Goal: Book appointment/travel/reservation

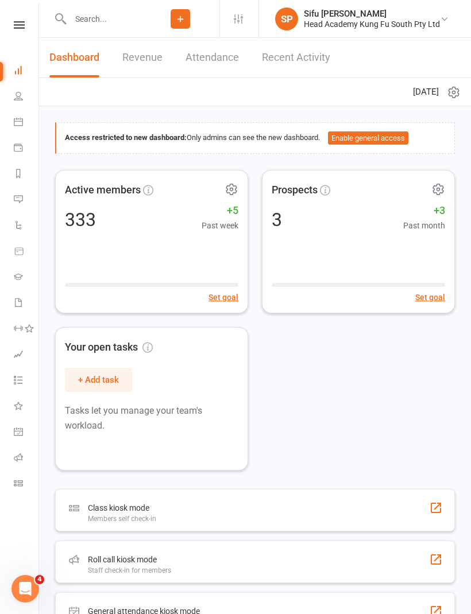
click at [17, 123] on icon at bounding box center [18, 121] width 9 height 9
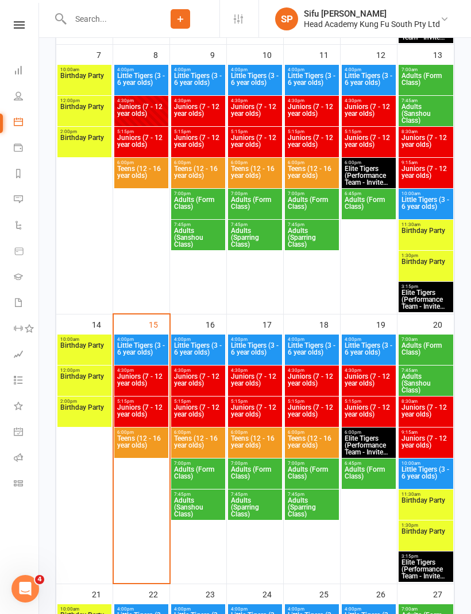
scroll to position [480, 0]
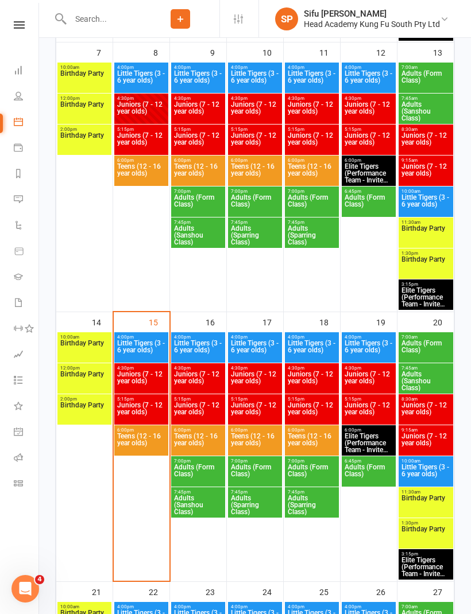
click at [139, 437] on span "Teens (12 - 16 year olds)" at bounding box center [140, 443] width 49 height 21
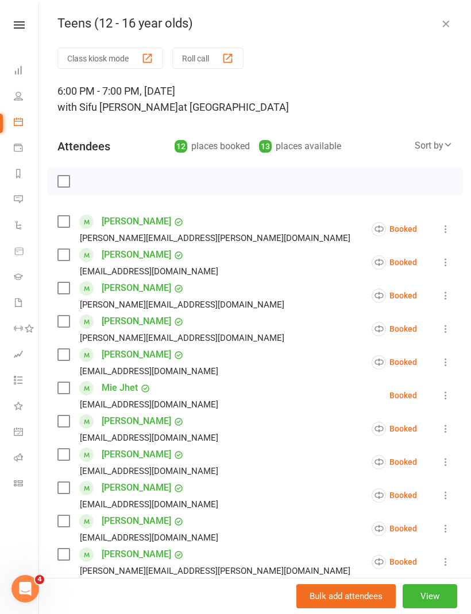
click at [67, 222] on label at bounding box center [62, 221] width 11 height 11
click at [65, 250] on label at bounding box center [62, 254] width 11 height 11
click at [63, 286] on label at bounding box center [62, 287] width 11 height 11
click at [60, 289] on label at bounding box center [62, 287] width 11 height 11
click at [61, 312] on div "[PERSON_NAME][EMAIL_ADDRESS][DOMAIN_NAME]" at bounding box center [172, 304] width 231 height 15
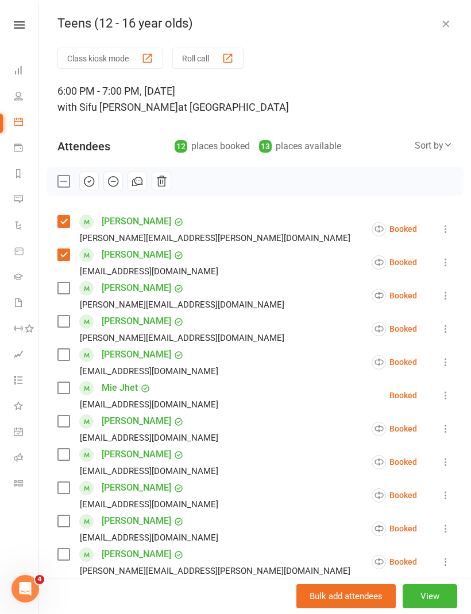
click at [69, 324] on label at bounding box center [62, 321] width 11 height 11
click at [63, 384] on label at bounding box center [62, 387] width 11 height 11
click at [64, 423] on label at bounding box center [62, 420] width 11 height 11
click at [65, 485] on label at bounding box center [62, 487] width 11 height 11
click at [66, 524] on label at bounding box center [62, 520] width 11 height 11
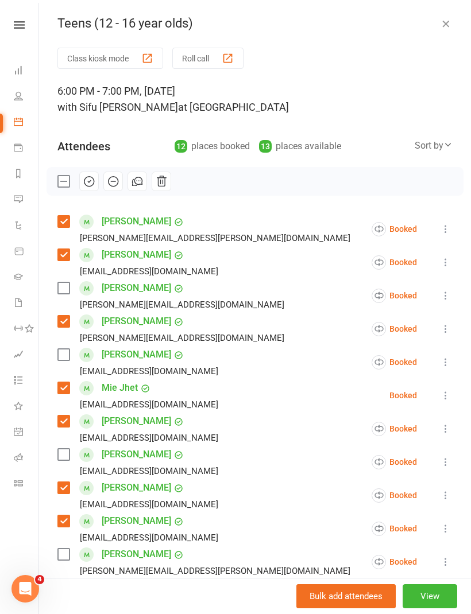
click at [59, 559] on label at bounding box center [62, 554] width 11 height 11
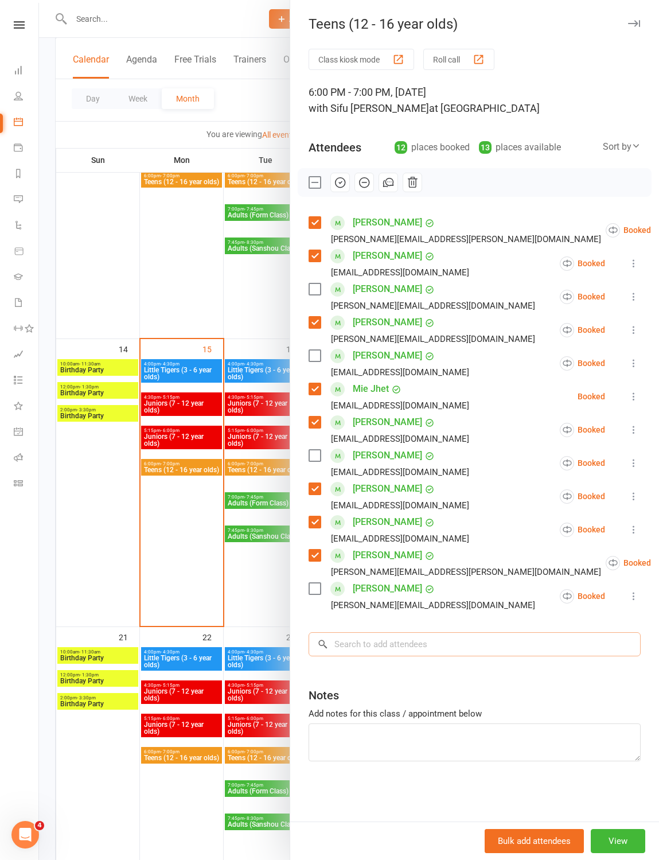
click at [372, 613] on input "search" at bounding box center [475, 644] width 332 height 24
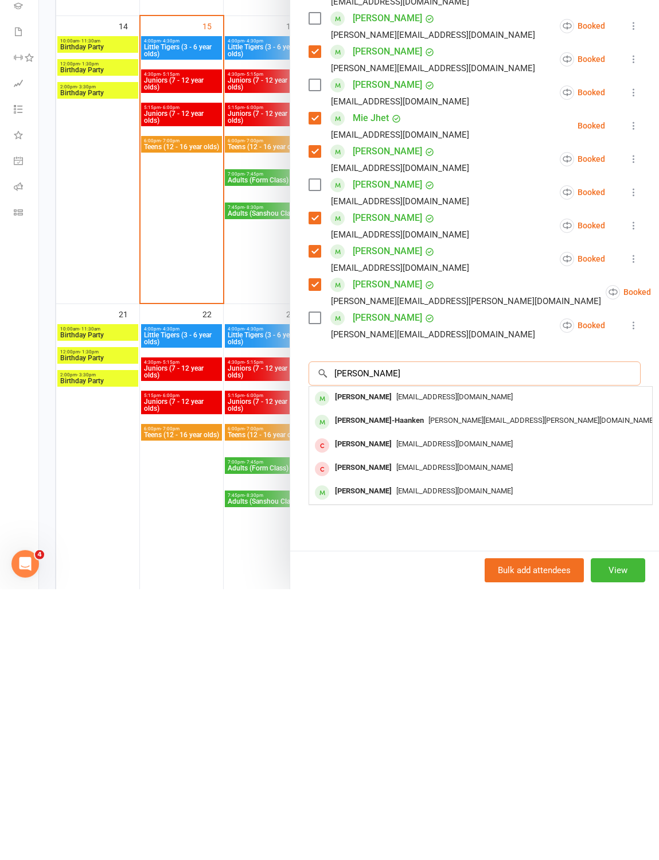
type input "[PERSON_NAME]"
click at [437, 613] on span "[EMAIL_ADDRESS][DOMAIN_NAME]" at bounding box center [455, 667] width 116 height 9
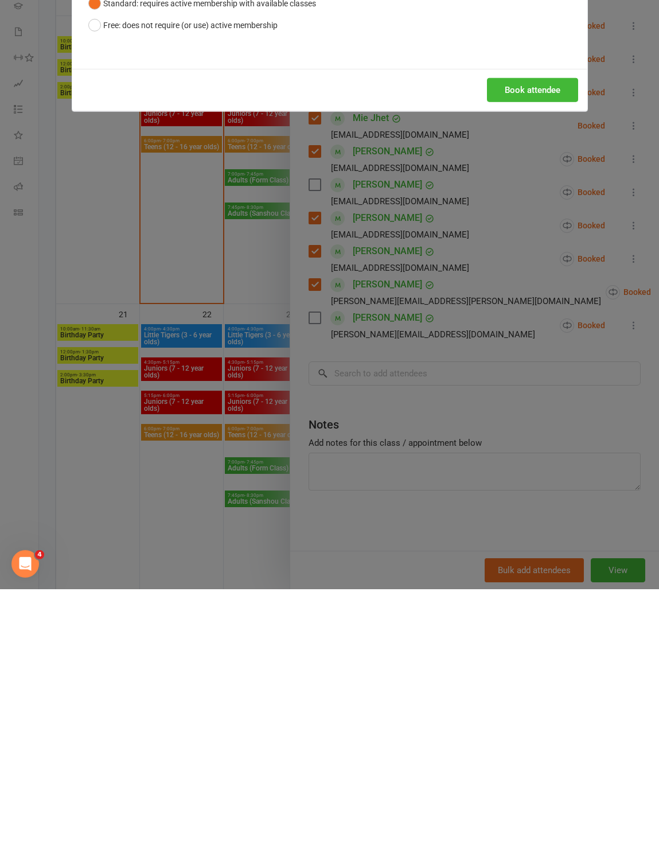
scroll to position [803, 0]
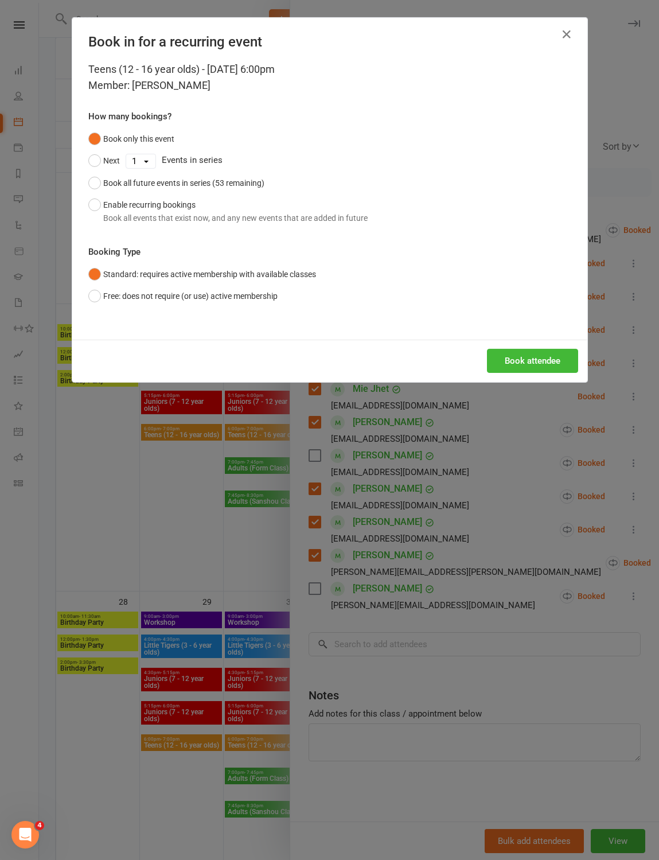
click at [98, 307] on button "Free: does not require (or use) active membership" at bounding box center [182, 296] width 189 height 22
click at [470, 373] on button "Book attendee" at bounding box center [532, 361] width 91 height 24
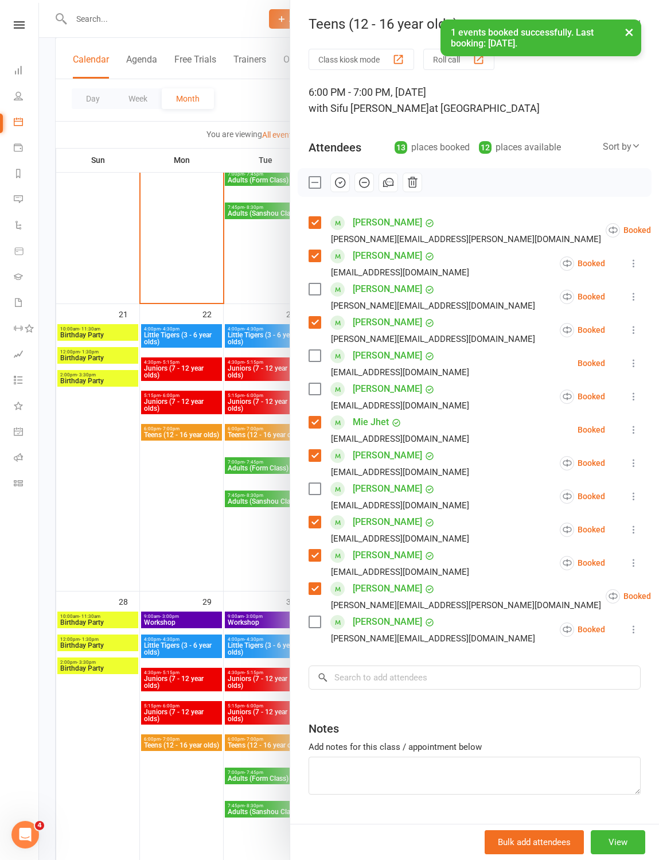
click at [310, 351] on label at bounding box center [314, 355] width 11 height 11
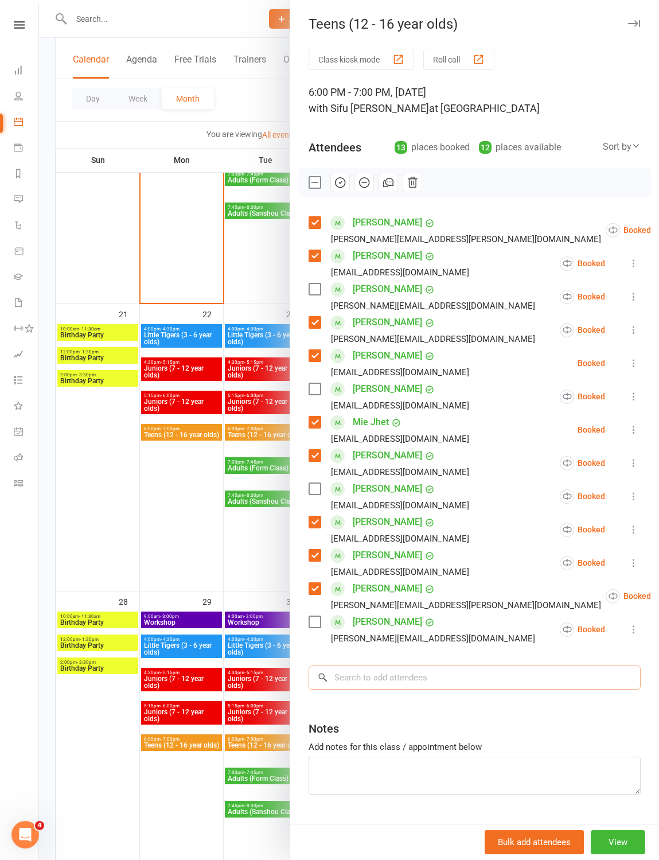
click at [422, 613] on input "search" at bounding box center [475, 678] width 332 height 24
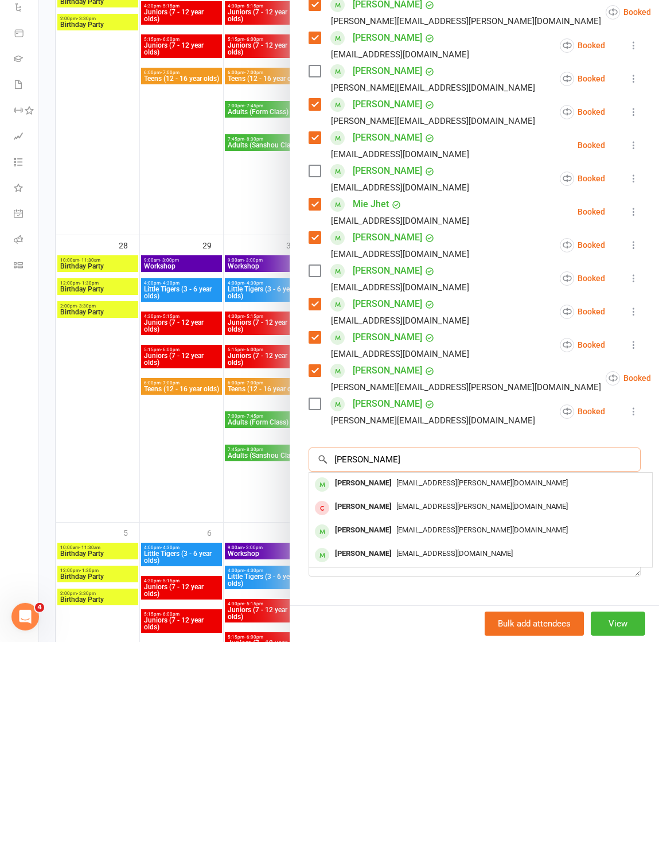
type input "[PERSON_NAME]"
click at [468, 613] on textarea at bounding box center [475, 776] width 332 height 38
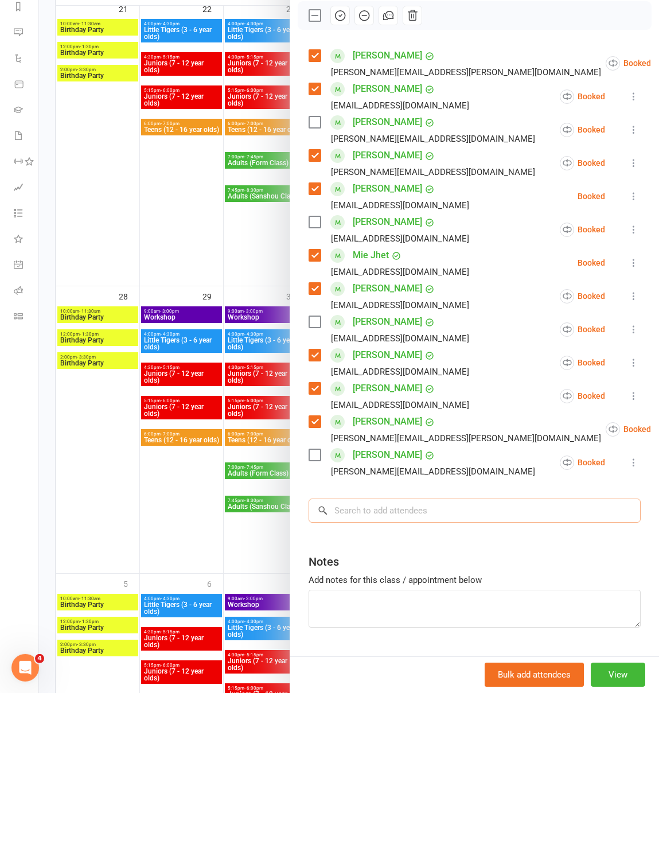
click at [470, 613] on input "search" at bounding box center [475, 678] width 332 height 24
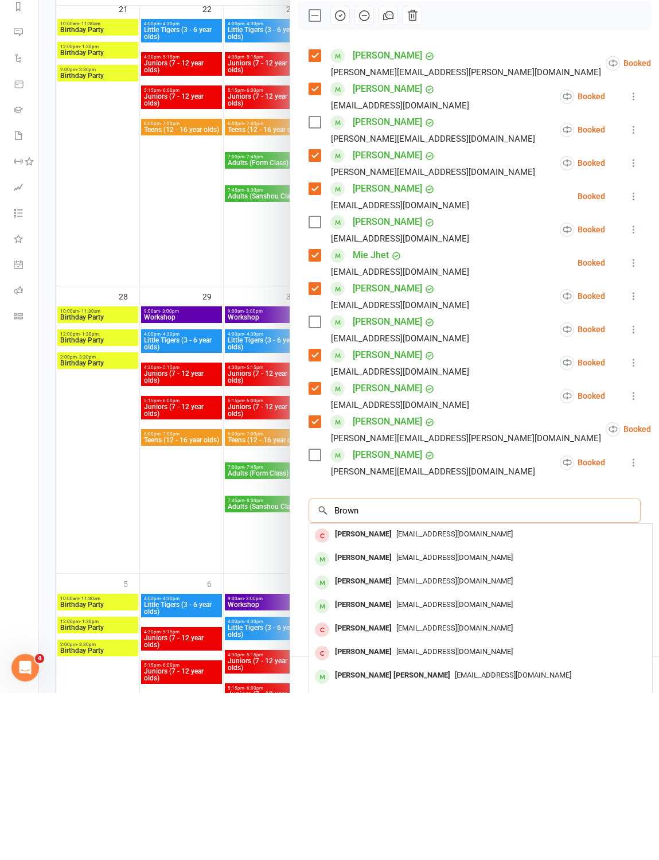
type input "Brown"
click at [458, 613] on span "[EMAIL_ADDRESS][DOMAIN_NAME]" at bounding box center [455, 724] width 116 height 9
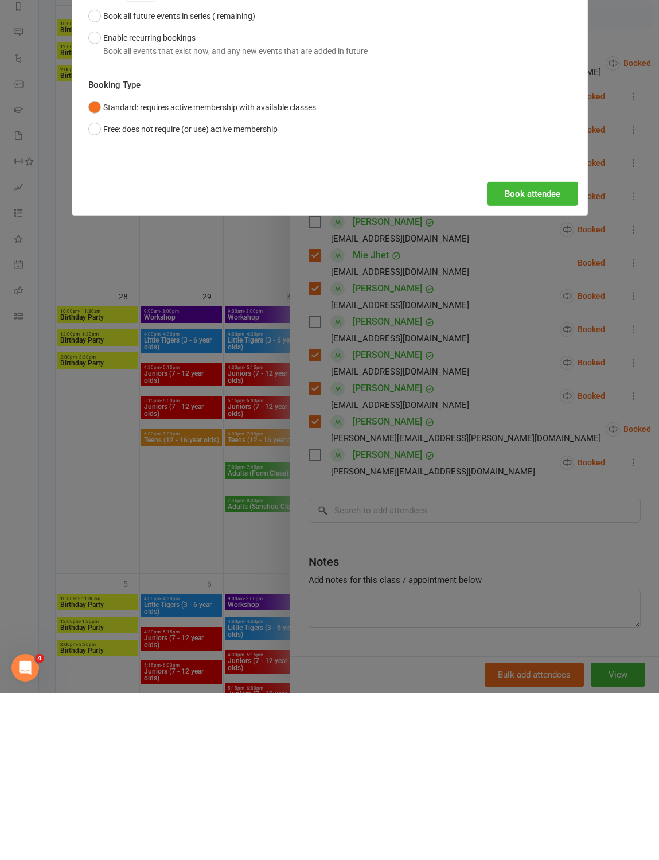
scroll to position [1099, 0]
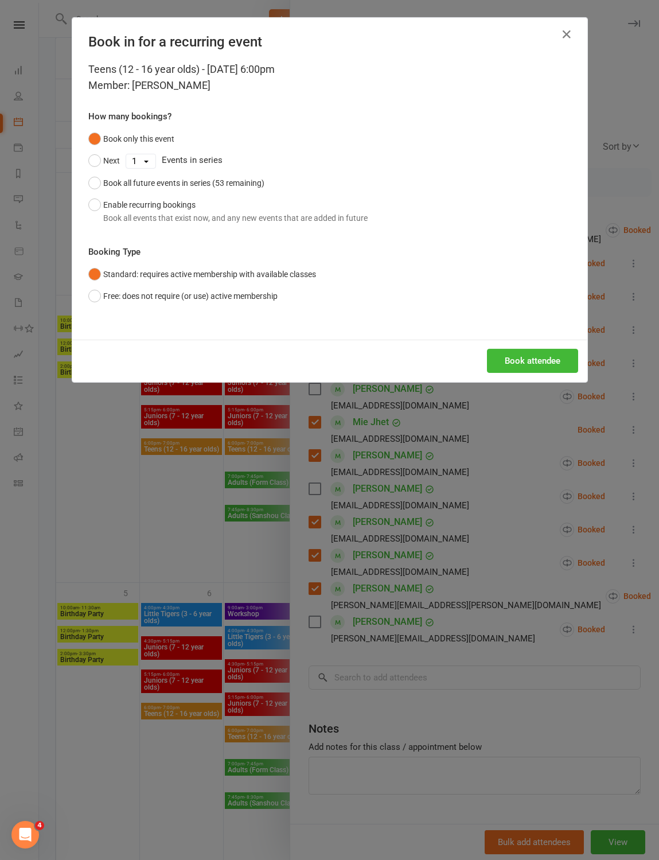
click at [95, 307] on button "Free: does not require (or use) active membership" at bounding box center [182, 296] width 189 height 22
click at [470, 373] on button "Book attendee" at bounding box center [532, 361] width 91 height 24
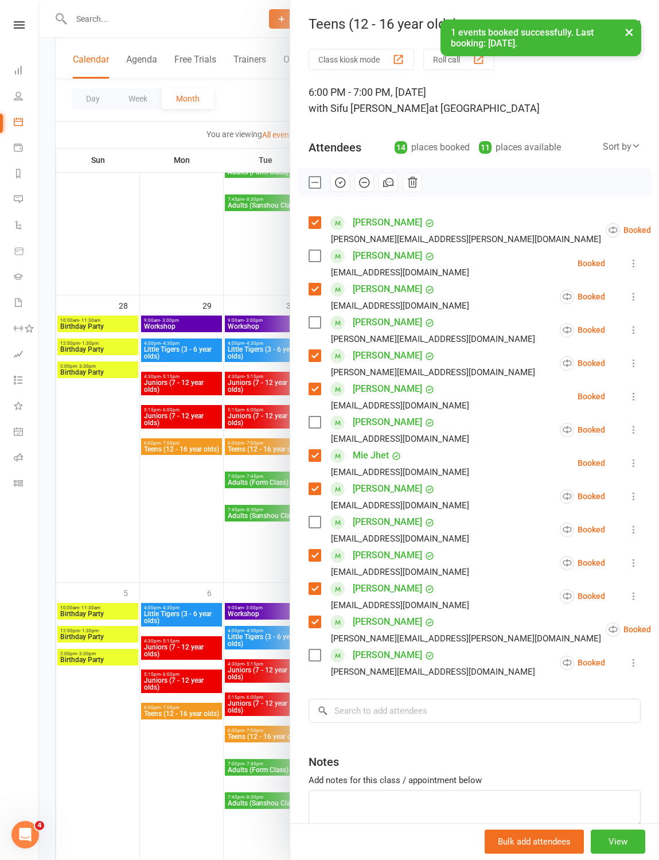
click at [310, 259] on label at bounding box center [314, 255] width 11 height 11
click at [335, 178] on icon "button" at bounding box center [340, 182] width 13 height 13
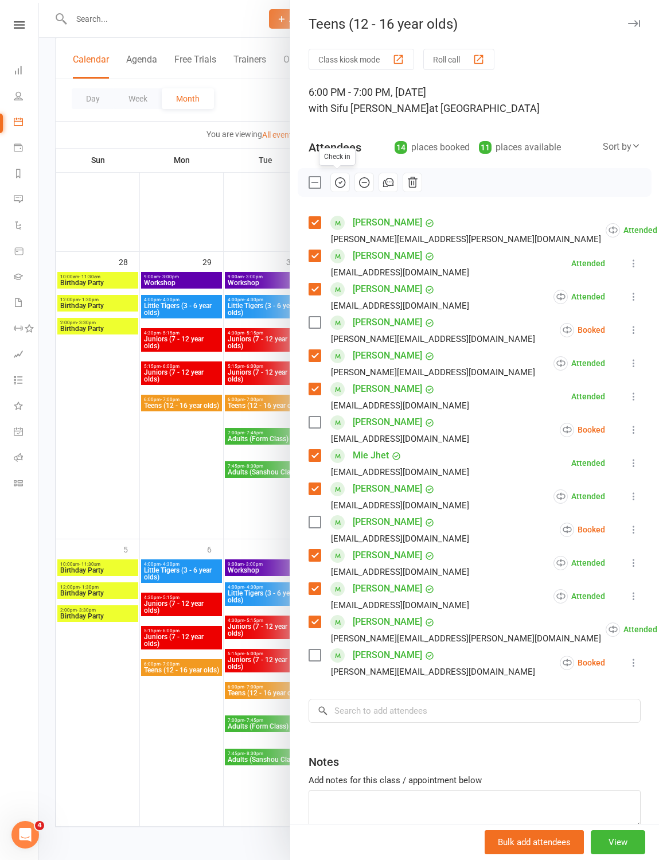
click at [309, 186] on label at bounding box center [314, 182] width 11 height 11
